Goal: Task Accomplishment & Management: Complete application form

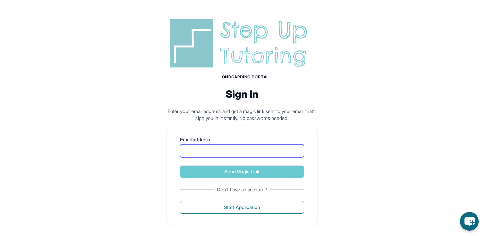
click at [223, 151] on input "Email address" at bounding box center [242, 150] width 124 height 13
type input "**********"
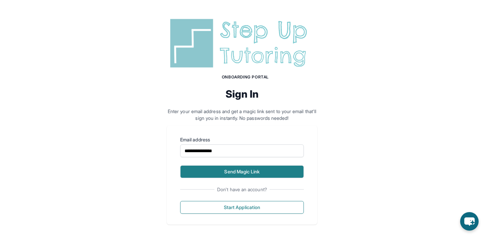
click at [232, 171] on button "Send Magic Link" at bounding box center [242, 171] width 124 height 13
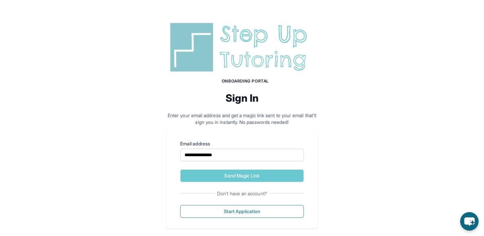
scroll to position [36, 0]
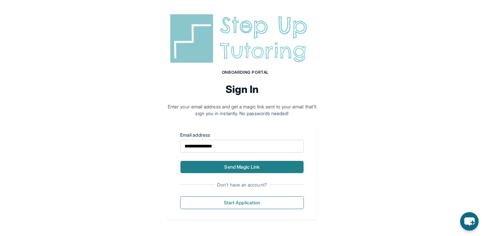
click at [254, 170] on button "Send Magic Link" at bounding box center [242, 166] width 124 height 13
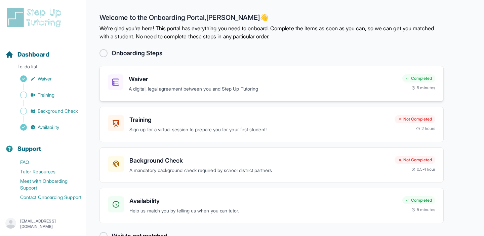
scroll to position [18, 0]
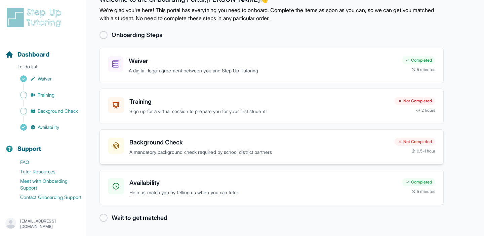
click at [159, 136] on div "Background Check A mandatory background check required by school district partn…" at bounding box center [272, 146] width 344 height 35
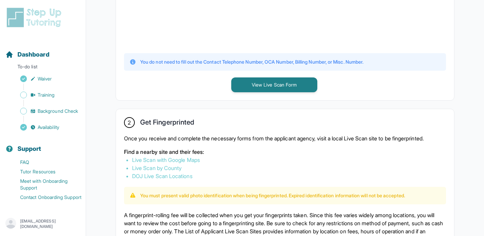
scroll to position [286, 0]
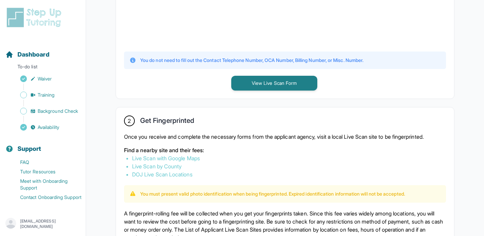
click at [167, 158] on link "Live Scan with Google Maps" at bounding box center [166, 158] width 68 height 7
